Goal: Check status: Check status

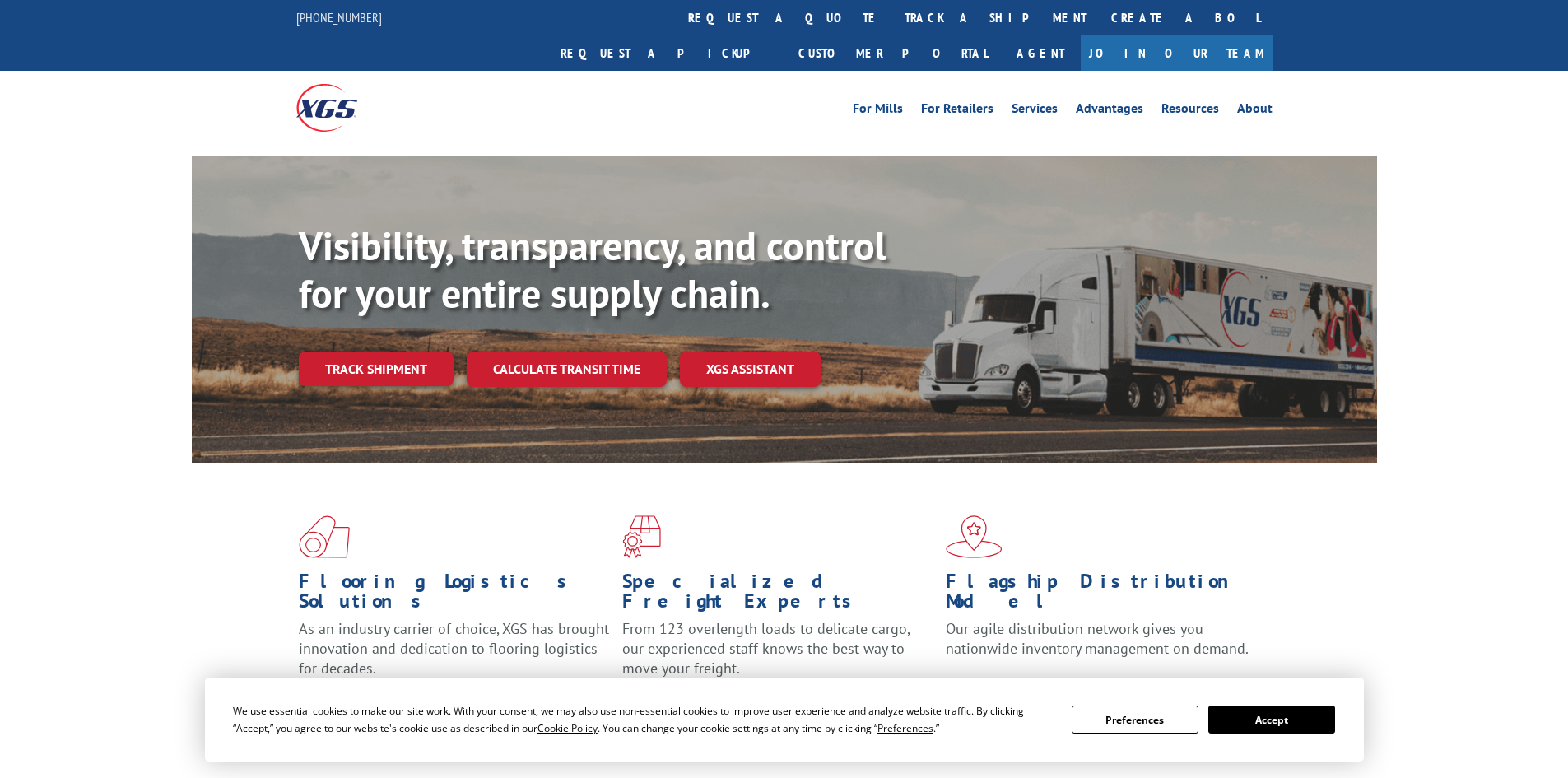
click at [892, 12] on link "track a shipment" at bounding box center [995, 18] width 207 height 35
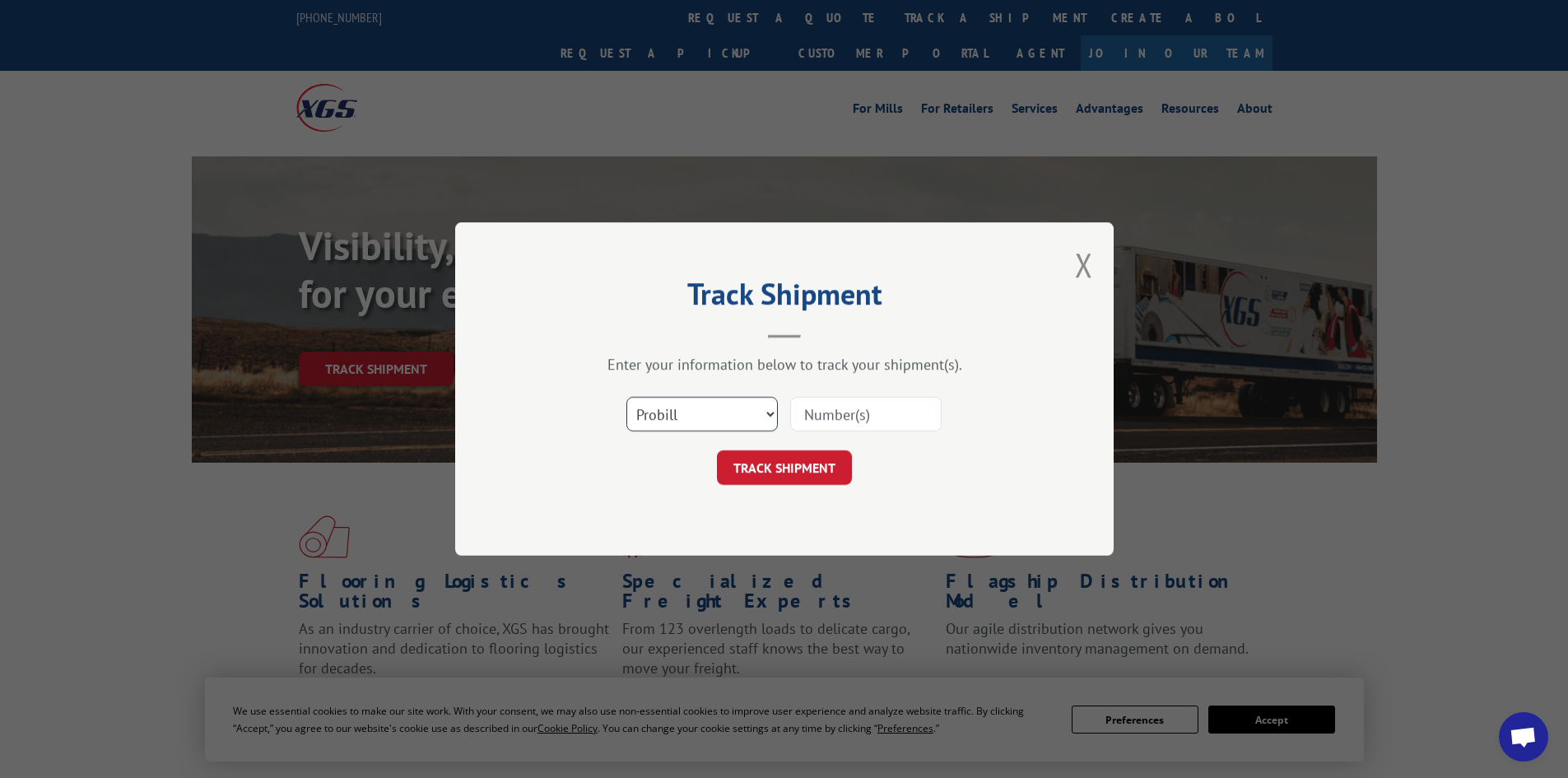
drag, startPoint x: 767, startPoint y: 418, endPoint x: 755, endPoint y: 424, distance: 13.4
click at [767, 418] on select "Select category... Probill BOL PO" at bounding box center [702, 414] width 151 height 34
select select "bol"
click at [627, 397] on select "Select category... Probill BOL PO" at bounding box center [702, 414] width 151 height 34
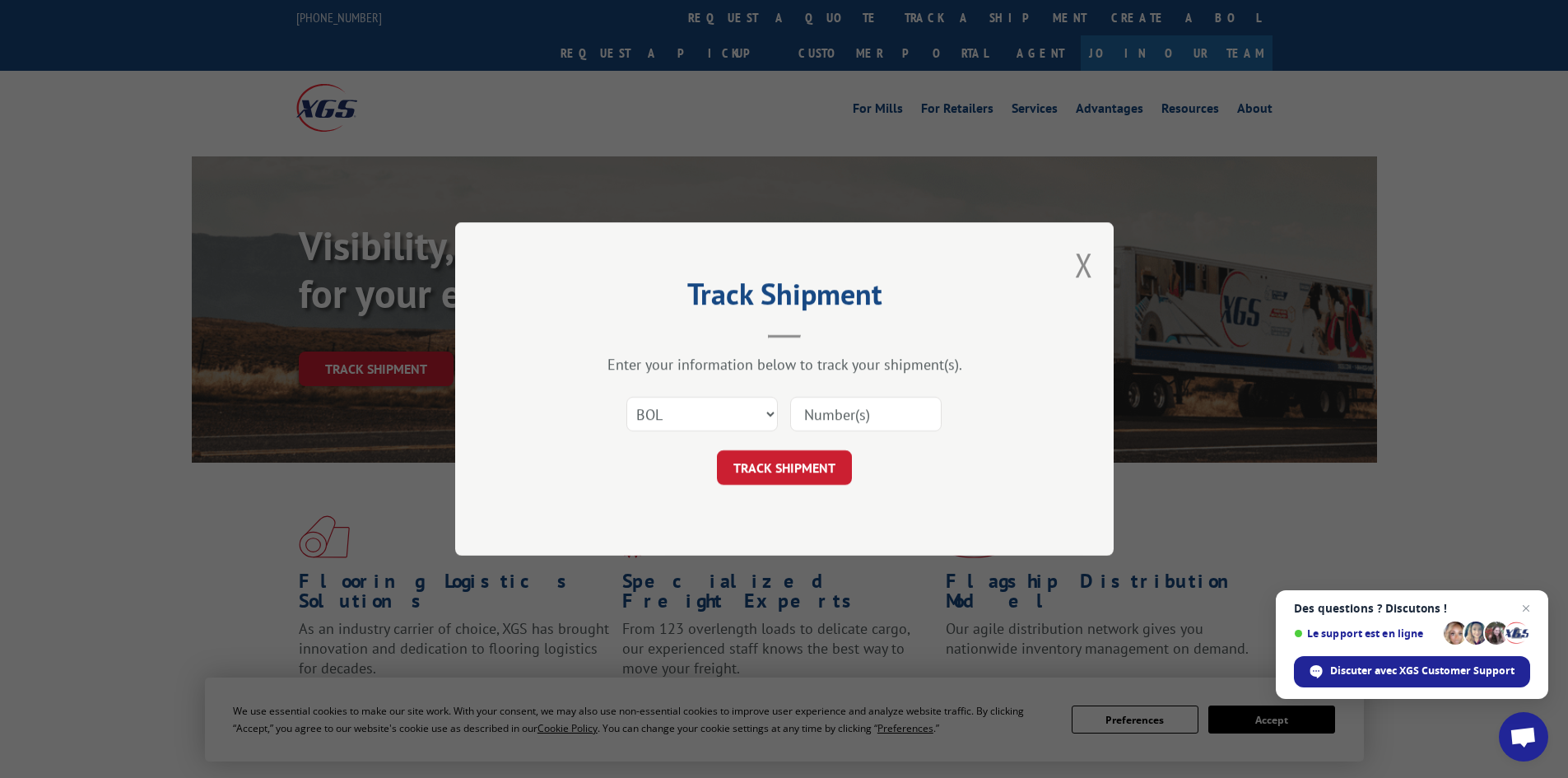
click at [827, 416] on input at bounding box center [866, 414] width 151 height 34
type input "255601"
click button "TRACK SHIPMENT" at bounding box center [784, 467] width 135 height 34
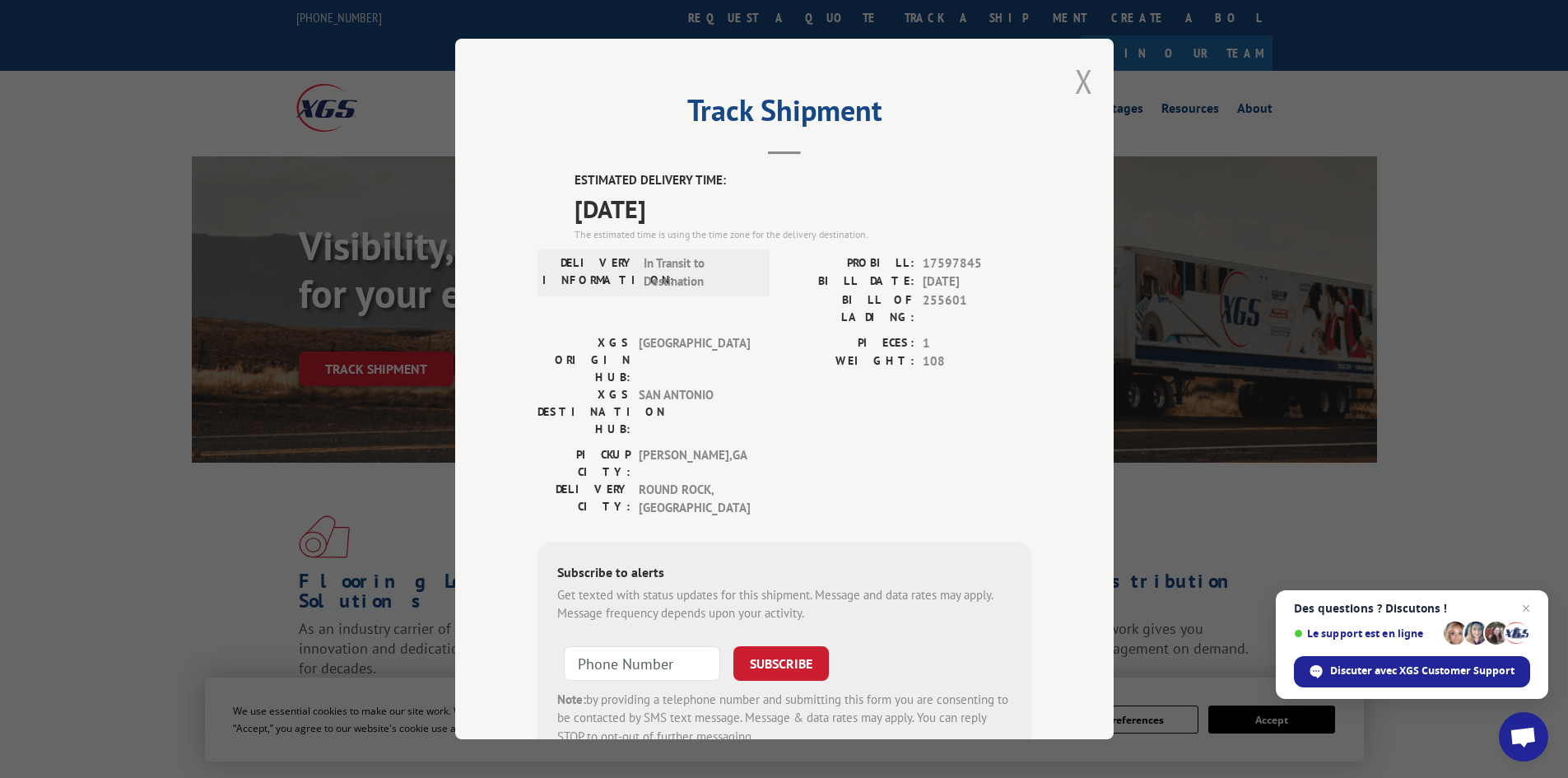
click at [1082, 78] on button "Close modal" at bounding box center [1084, 80] width 18 height 43
